Goal: Transaction & Acquisition: Purchase product/service

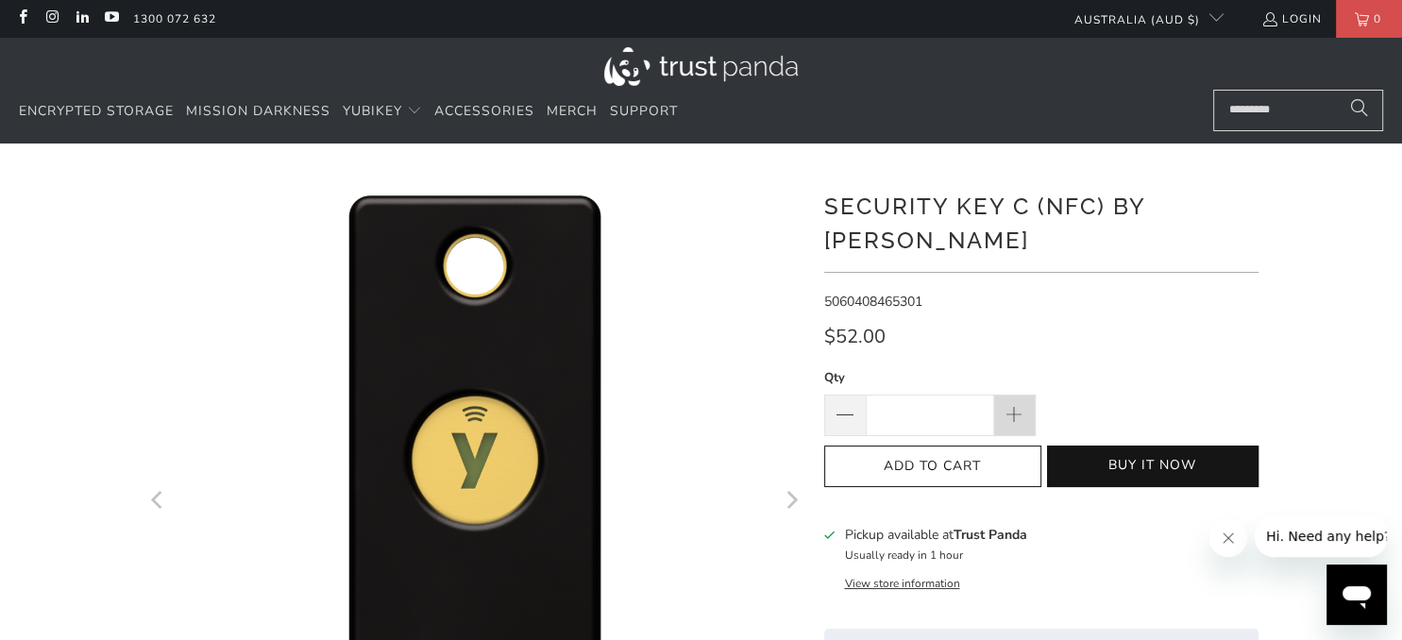
click at [1010, 406] on span at bounding box center [1013, 416] width 21 height 21
type input "*"
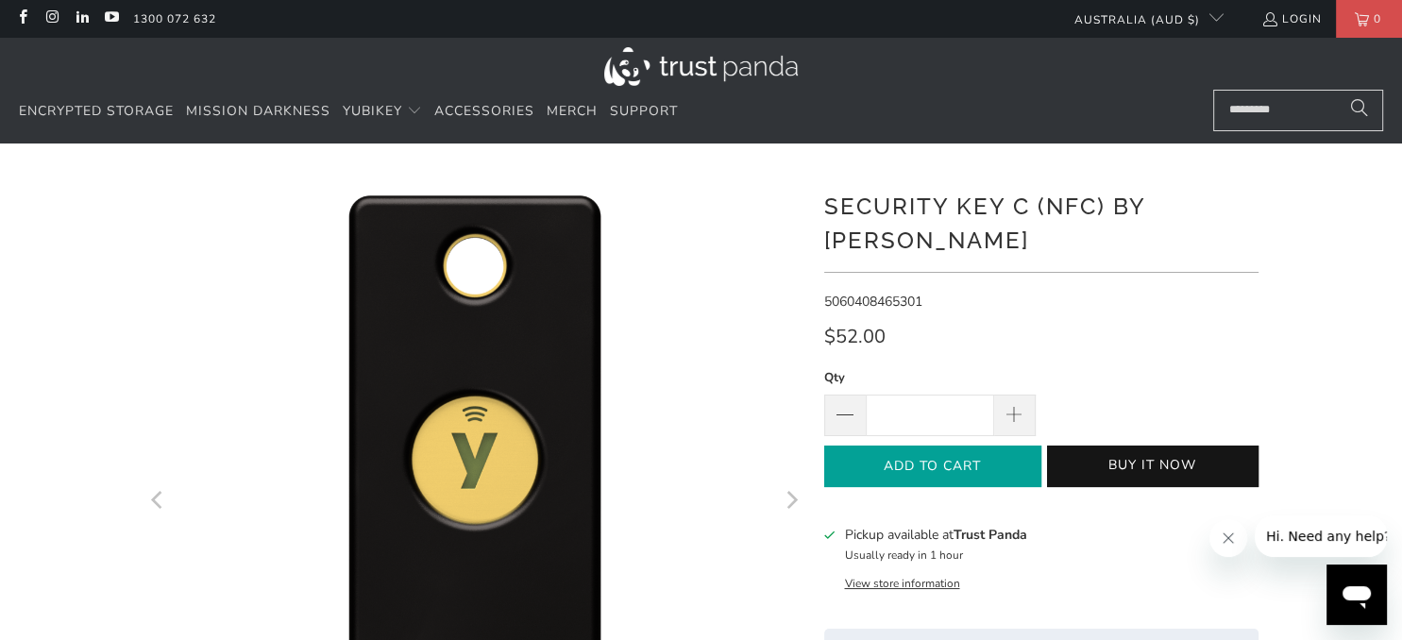
click at [1004, 459] on span "Add to Cart" at bounding box center [932, 467] width 177 height 16
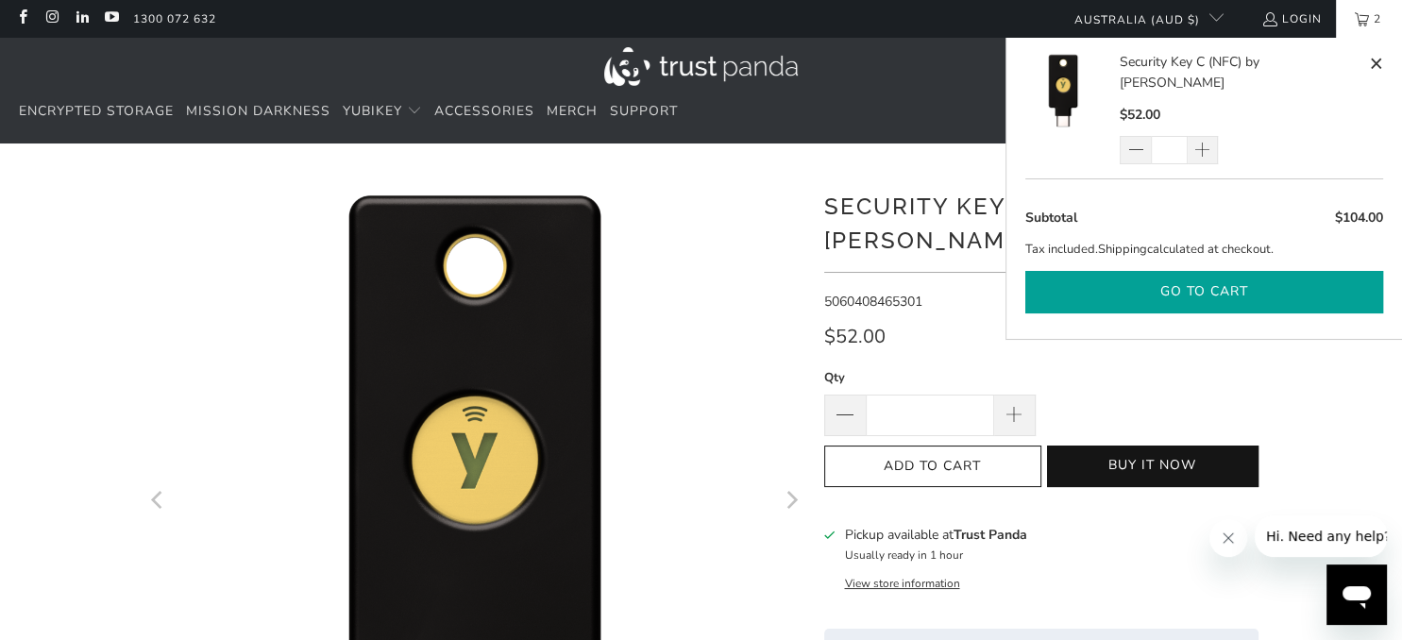
click at [1194, 271] on button "Go to cart" at bounding box center [1204, 292] width 358 height 42
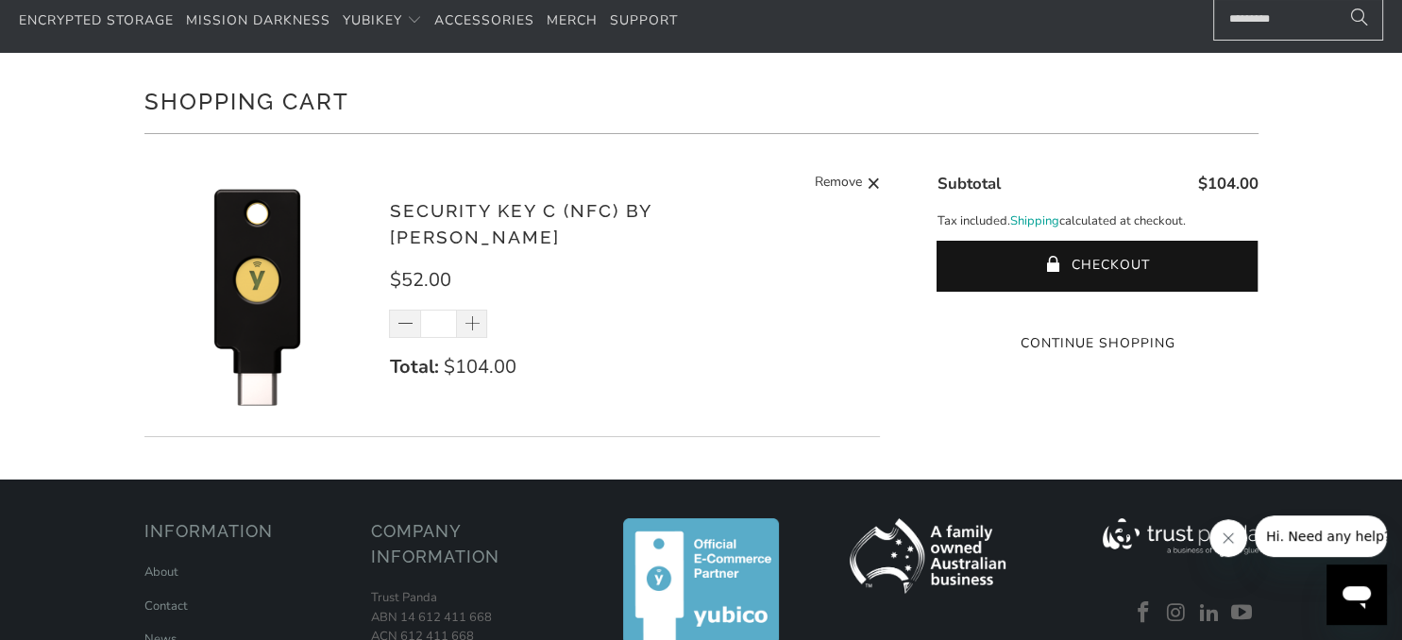
scroll to position [99, 0]
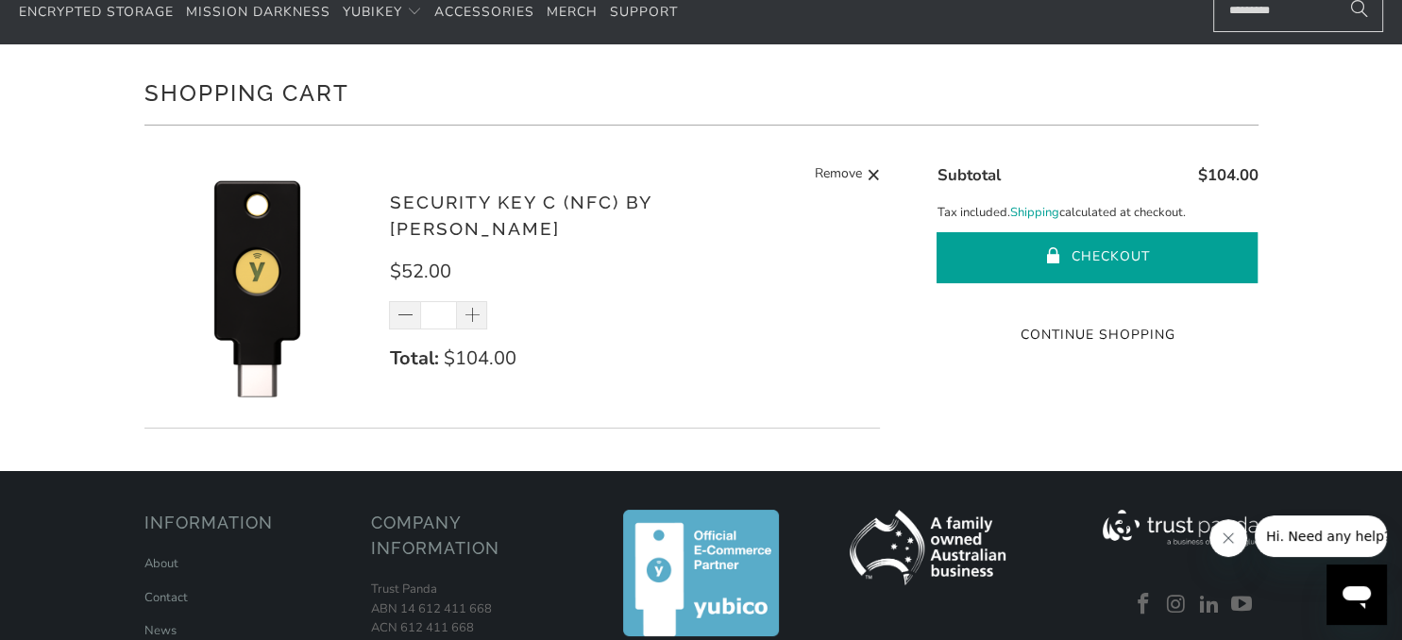
click at [1086, 252] on button "Checkout" at bounding box center [1096, 257] width 321 height 51
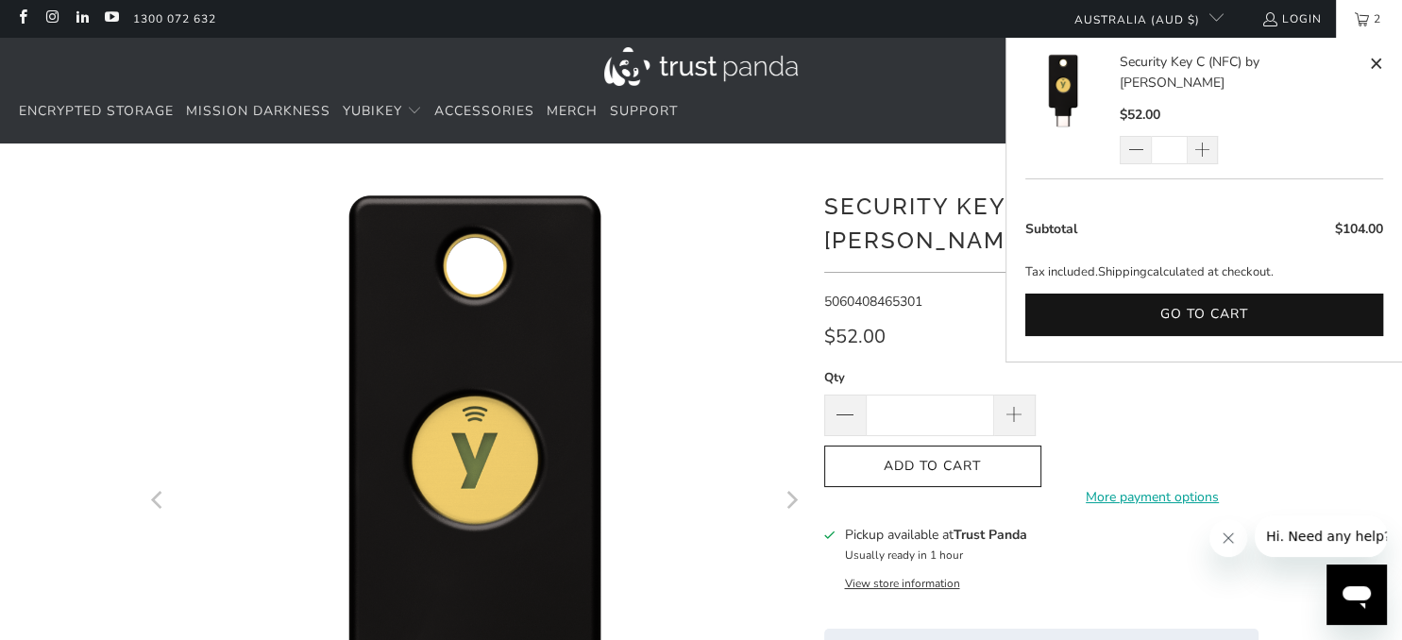
click at [1355, 17] on link "2" at bounding box center [1369, 19] width 66 height 38
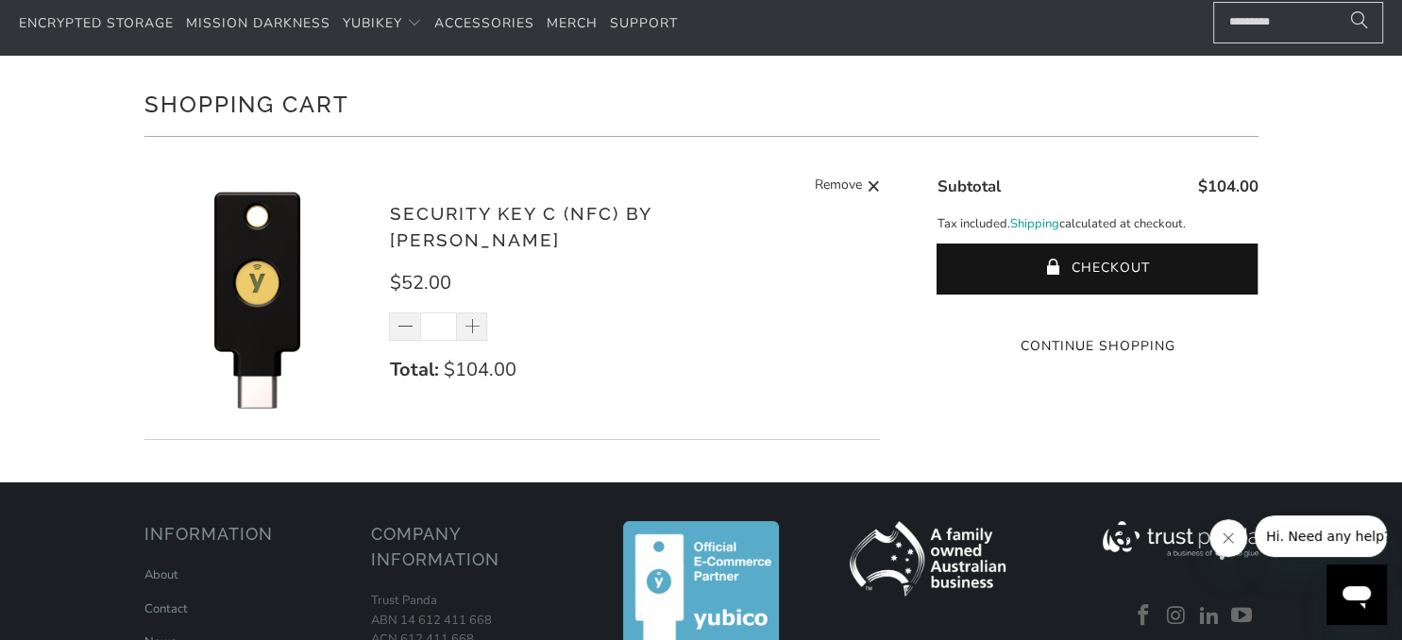
scroll to position [199, 0]
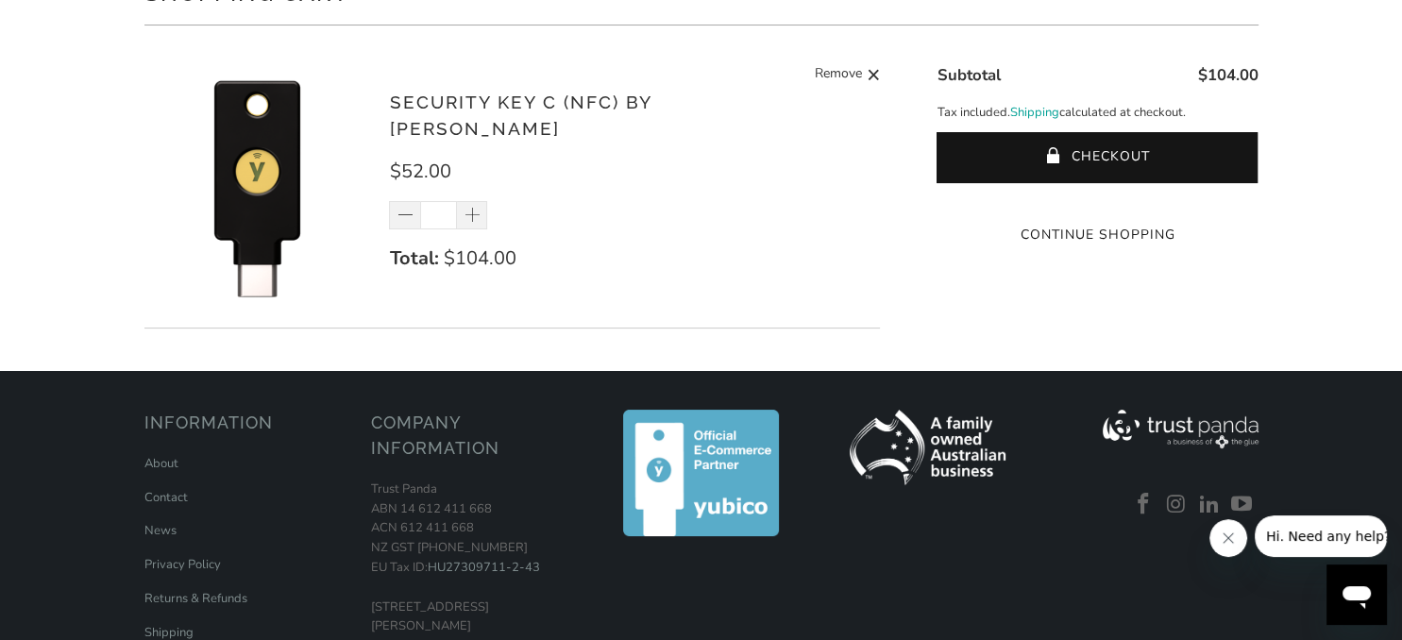
click at [1095, 208] on shopify-google-pay-button at bounding box center [1097, 199] width 4 height 18
